Goal: Task Accomplishment & Management: Complete application form

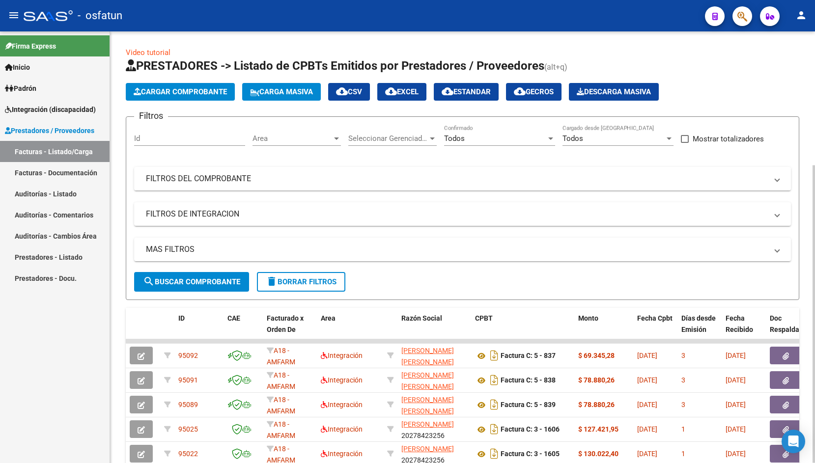
click at [197, 90] on span "Cargar Comprobante" at bounding box center [180, 91] width 93 height 9
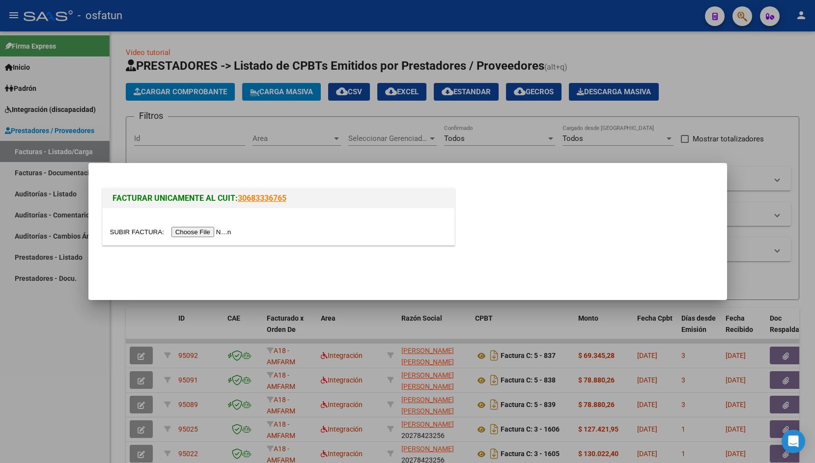
click at [127, 234] on input "file" at bounding box center [172, 232] width 124 height 10
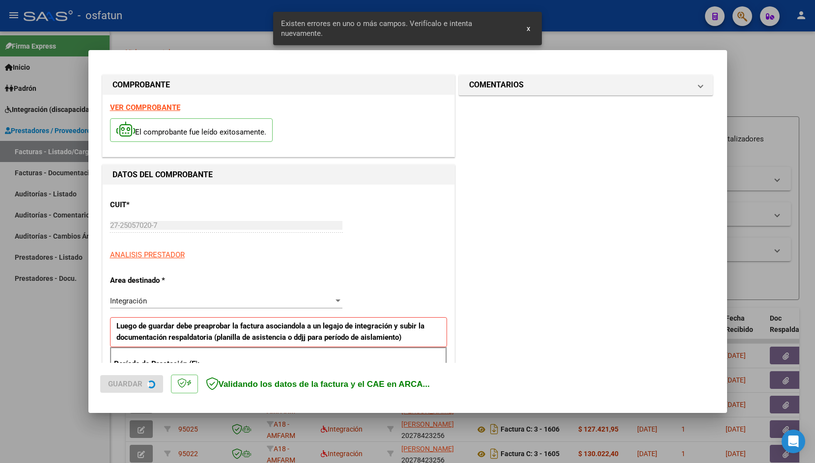
scroll to position [164, 0]
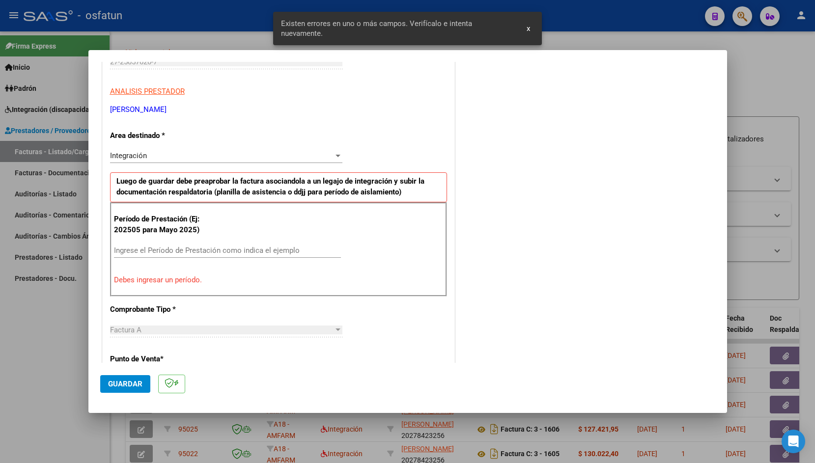
click at [207, 250] on input "Ingrese el Período de Prestación como indica el ejemplo" at bounding box center [227, 250] width 227 height 9
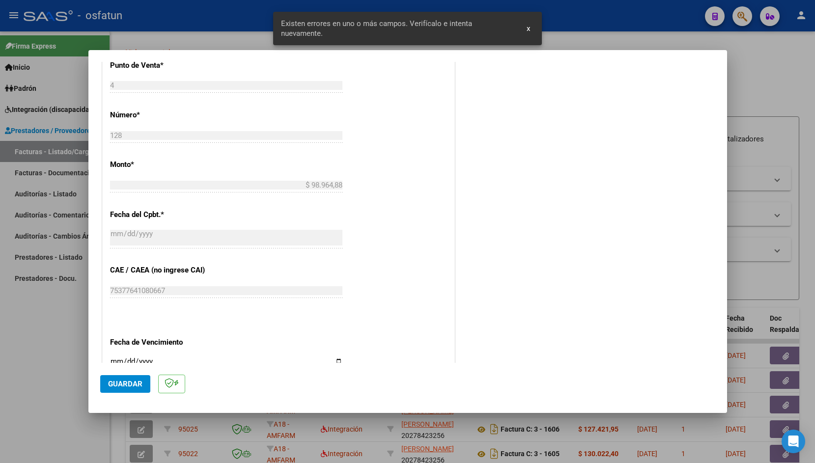
scroll to position [433, 0]
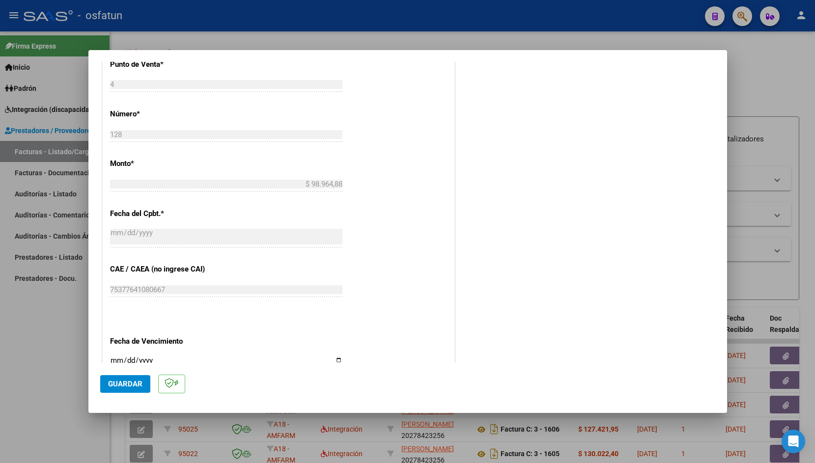
type input "202508"
click at [116, 357] on input "Ingresar la fecha" at bounding box center [226, 365] width 232 height 16
type input "[DATE]"
click at [113, 384] on span "Guardar" at bounding box center [125, 384] width 34 height 9
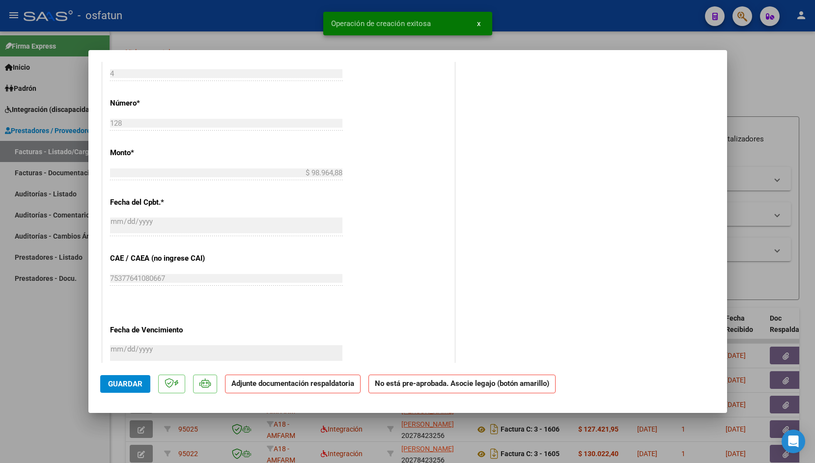
scroll to position [0, 0]
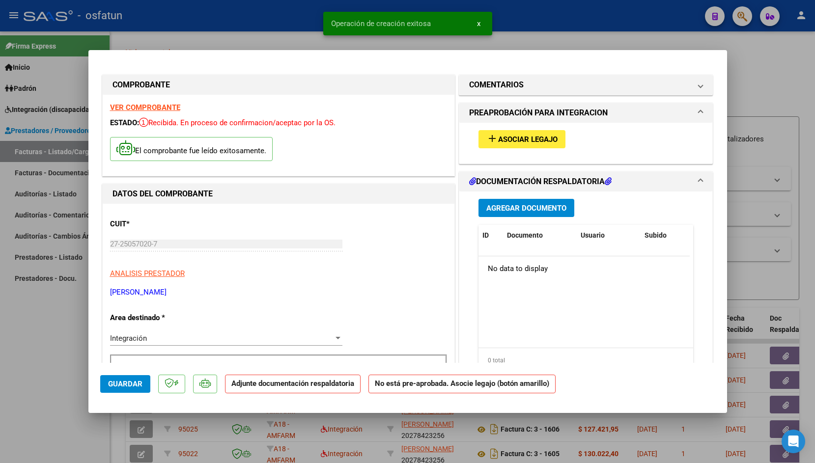
click at [490, 144] on mat-icon "add" at bounding box center [492, 139] width 12 height 12
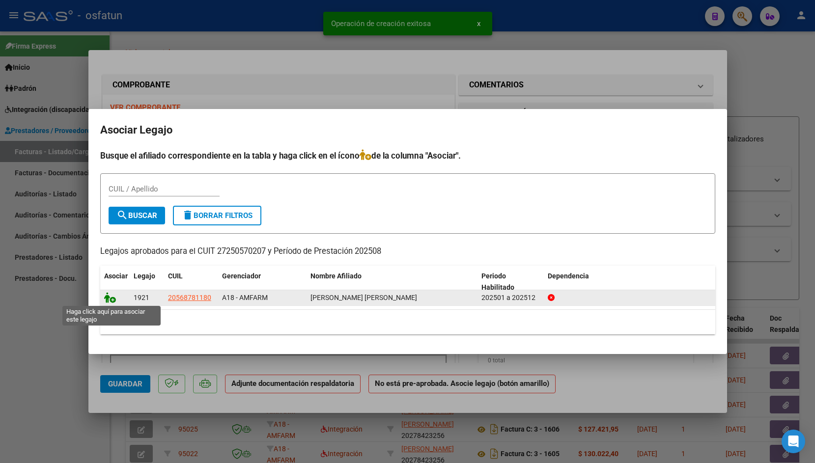
click at [111, 295] on icon at bounding box center [110, 297] width 12 height 11
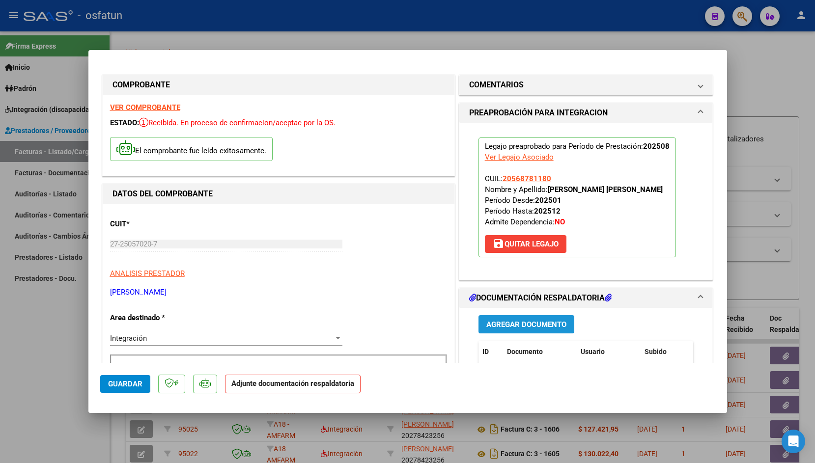
click at [499, 329] on span "Agregar Documento" at bounding box center [526, 324] width 80 height 9
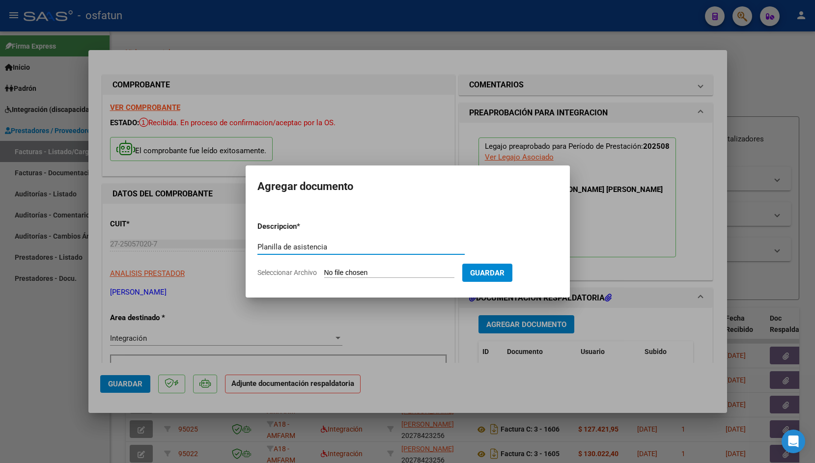
type input "Planilla de asistencia"
click at [350, 277] on input "Seleccionar Archivo" at bounding box center [389, 273] width 130 height 9
type input "C:\fakepath\Escaneado el [DATE], 6_03_32 p. m..pdf"
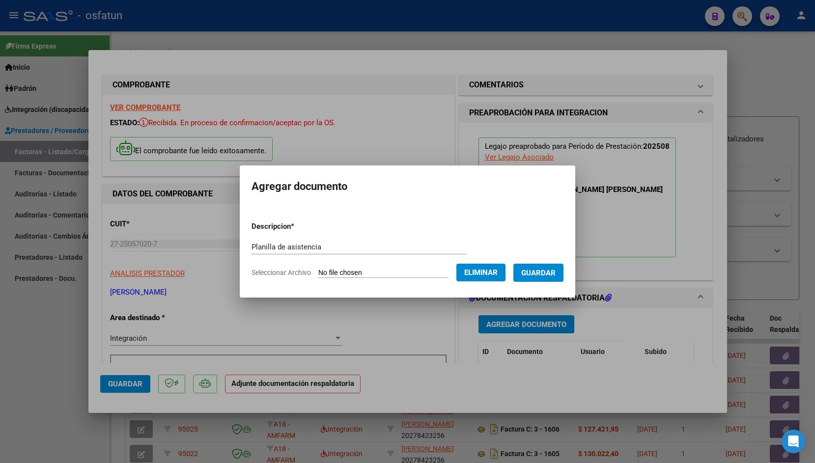
click at [554, 271] on span "Guardar" at bounding box center [538, 273] width 34 height 9
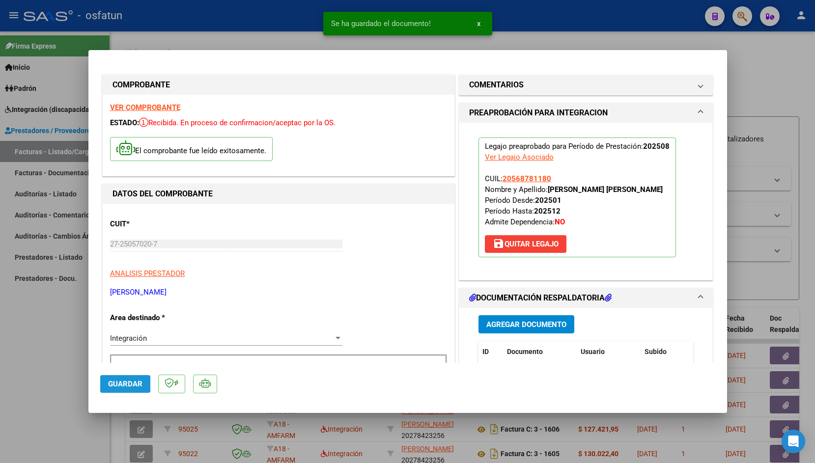
click at [115, 383] on span "Guardar" at bounding box center [125, 384] width 34 height 9
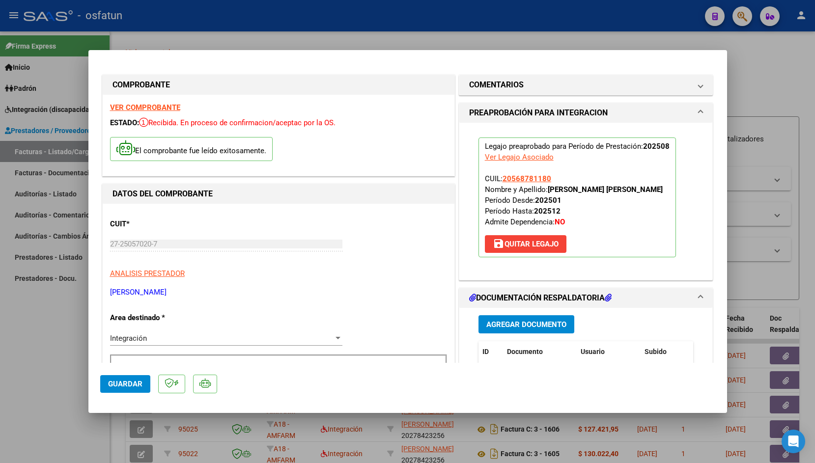
scroll to position [36, 0]
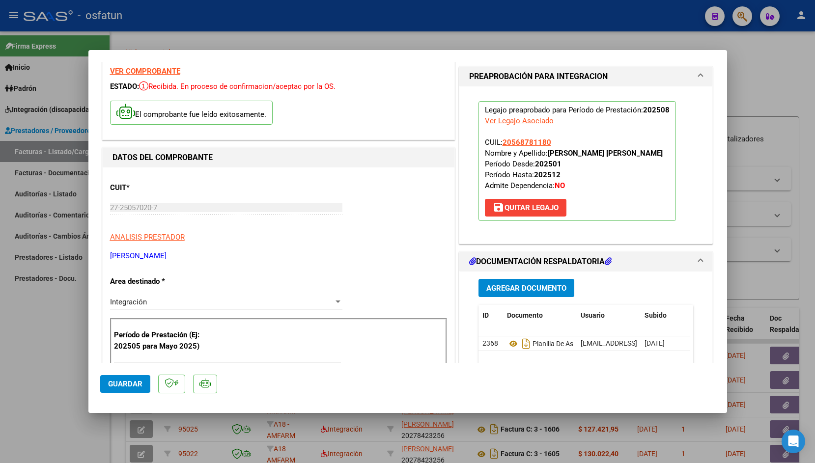
click at [136, 387] on span "Guardar" at bounding box center [125, 384] width 34 height 9
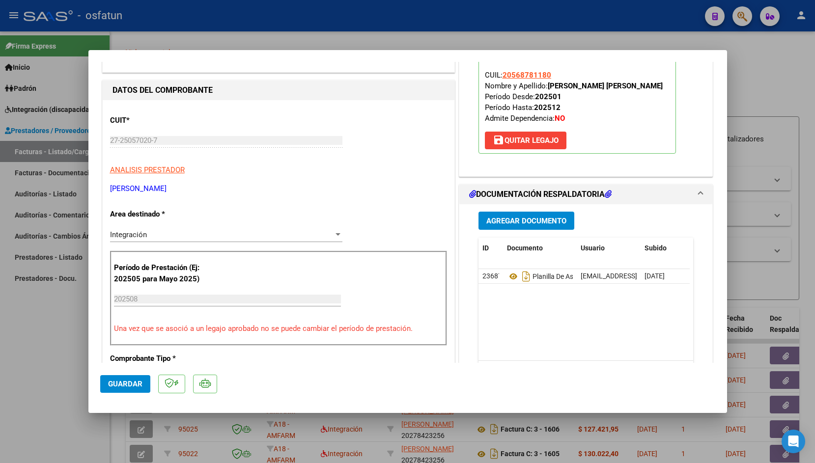
scroll to position [107, 0]
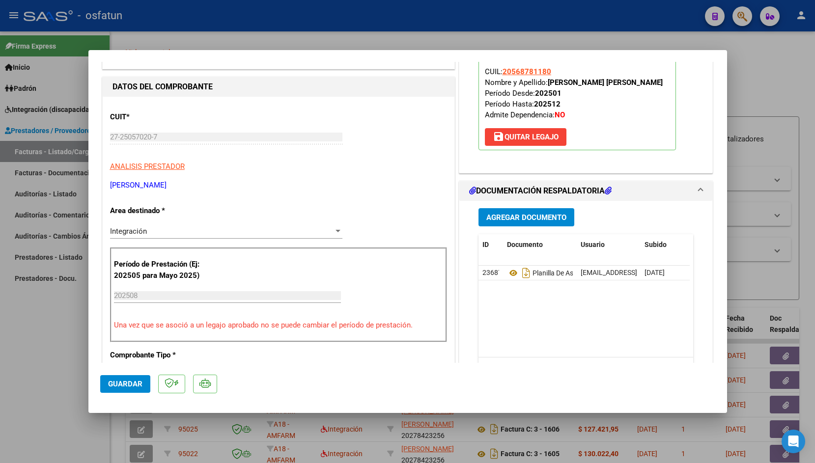
click at [119, 381] on span "Guardar" at bounding box center [125, 384] width 34 height 9
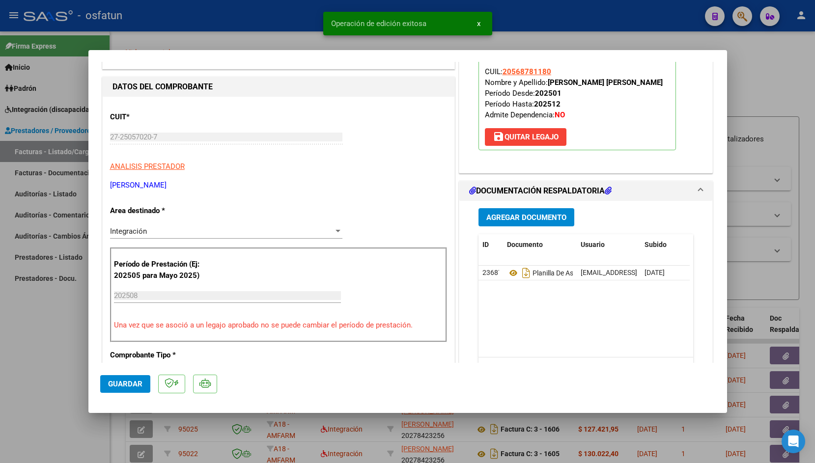
click at [254, 18] on div at bounding box center [407, 231] width 815 height 463
